Goal: Task Accomplishment & Management: Complete application form

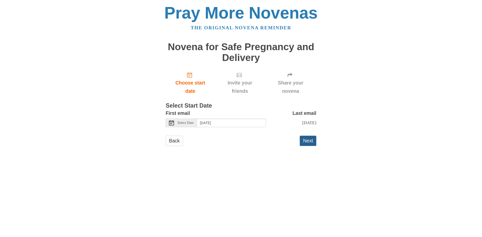
click at [306, 146] on button "Next" at bounding box center [308, 141] width 17 height 10
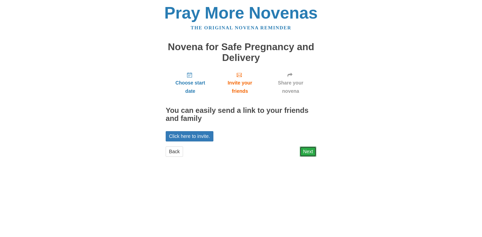
click at [309, 152] on link "Next" at bounding box center [308, 152] width 17 height 10
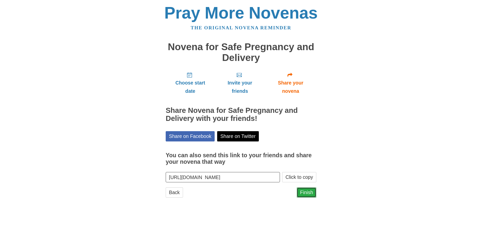
click at [307, 192] on link "Finish" at bounding box center [307, 193] width 20 height 10
